Goal: Transaction & Acquisition: Purchase product/service

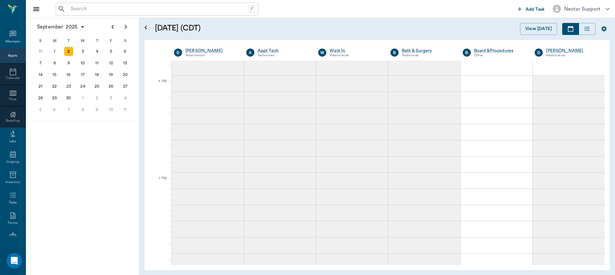
scroll to position [967, 0]
click at [113, 6] on input "text" at bounding box center [158, 9] width 180 height 9
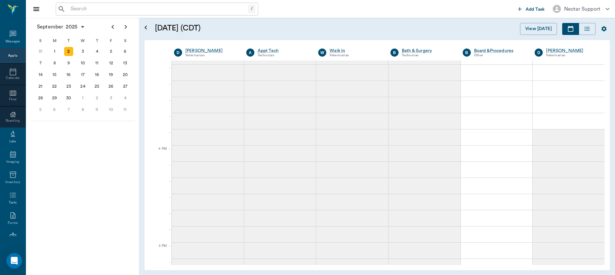
scroll to position [680, 0]
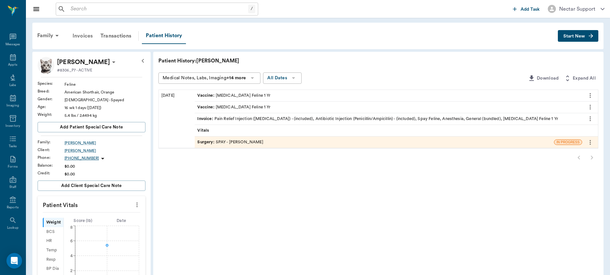
click at [82, 37] on div "Invoices" at bounding box center [83, 36] width 28 height 16
click at [78, 41] on div "Invoices" at bounding box center [83, 36] width 28 height 16
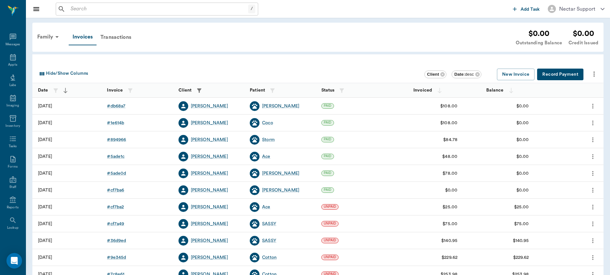
click at [568, 71] on button "Record Payment" at bounding box center [560, 75] width 46 height 12
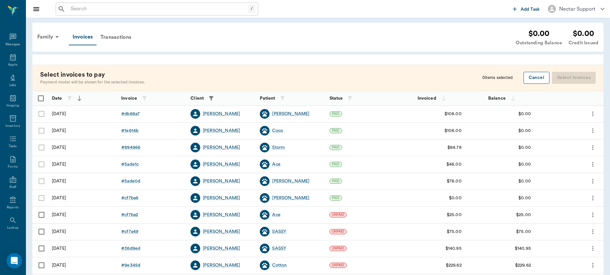
click at [544, 80] on button "Cancel" at bounding box center [537, 78] width 26 height 12
